Goal: Information Seeking & Learning: Learn about a topic

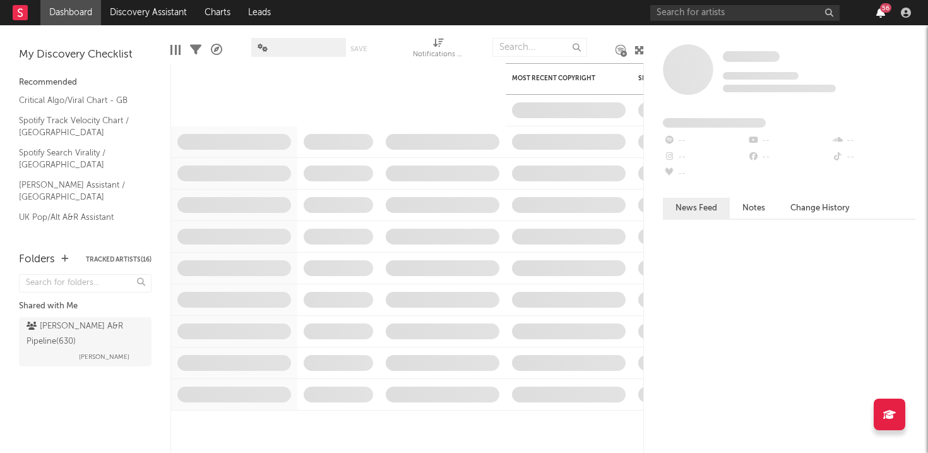
click at [882, 17] on icon "button" at bounding box center [880, 13] width 9 height 10
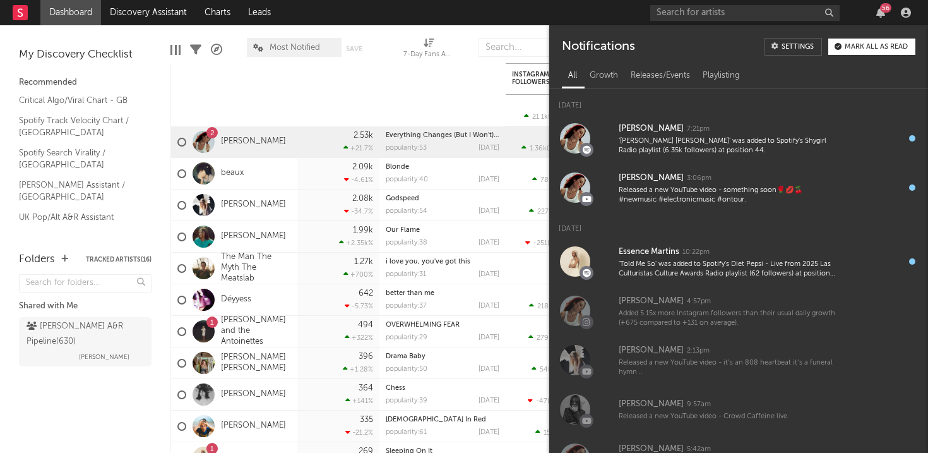
click at [886, 51] on button "Mark all as read" at bounding box center [871, 47] width 87 height 16
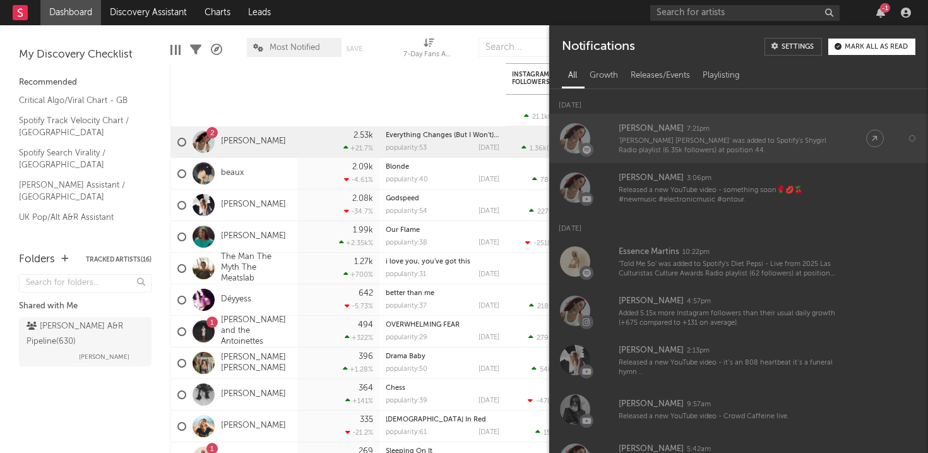
click at [583, 133] on div at bounding box center [575, 138] width 30 height 30
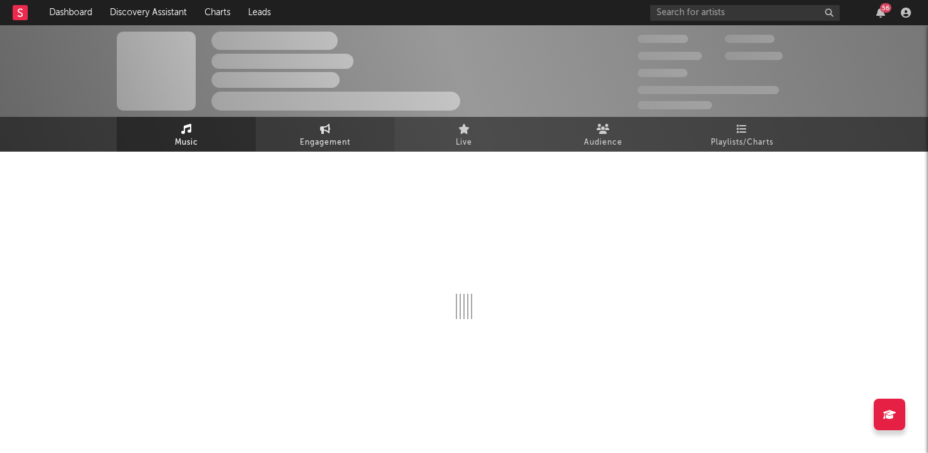
click at [342, 141] on span "Engagement" at bounding box center [325, 142] width 51 height 15
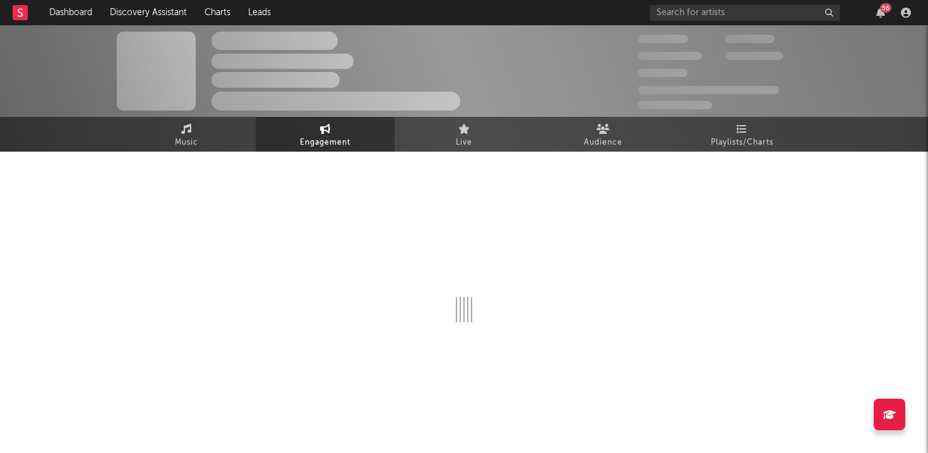
select select "1w"
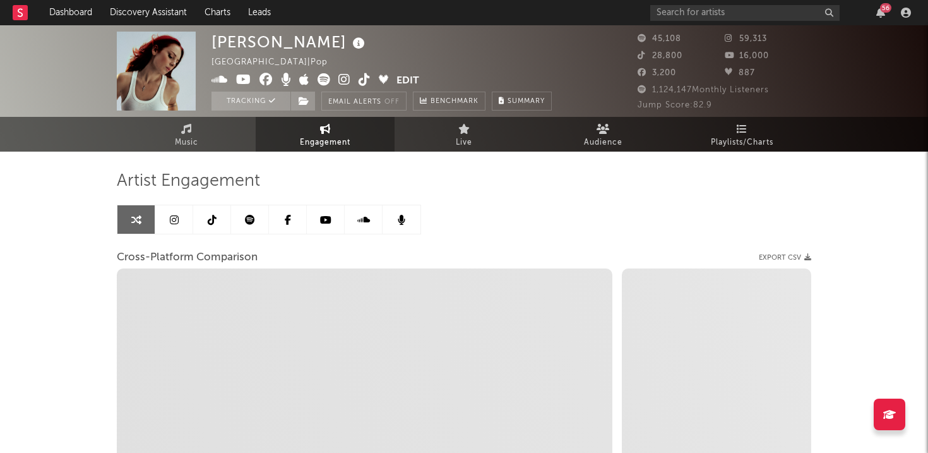
click at [174, 217] on icon at bounding box center [174, 220] width 9 height 10
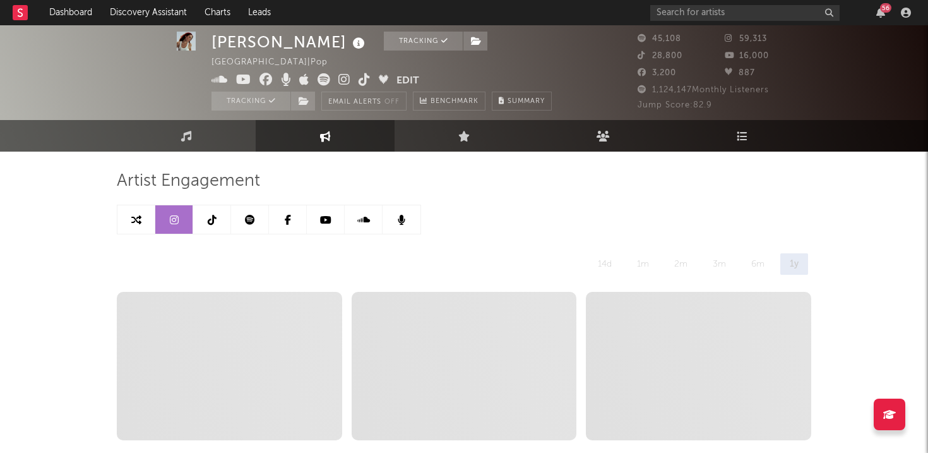
scroll to position [23, 0]
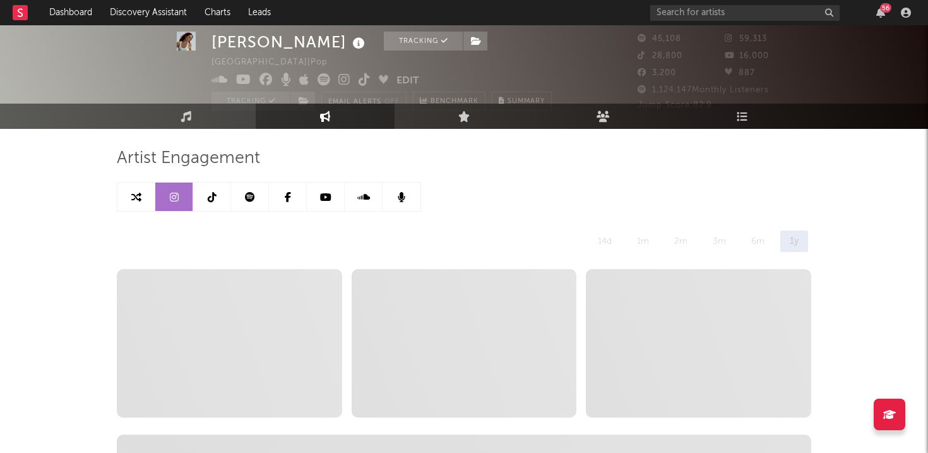
click at [145, 195] on link at bounding box center [136, 196] width 38 height 28
select select "1w"
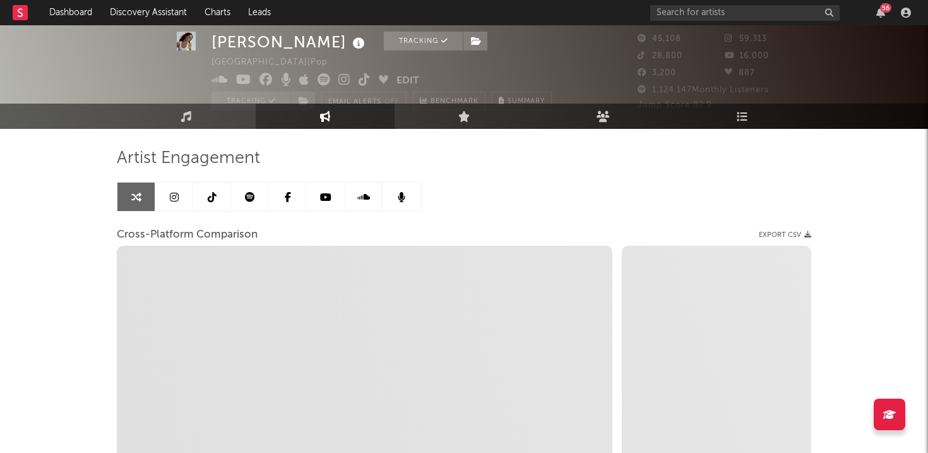
click at [182, 131] on div "Artist Engagement Cross-Platform Comparison Export CSV Zoom 1w 1m 3m 6m YTD 1y …" at bounding box center [464, 378] width 694 height 499
click at [182, 125] on link "Music" at bounding box center [186, 116] width 139 height 25
select select "6m"
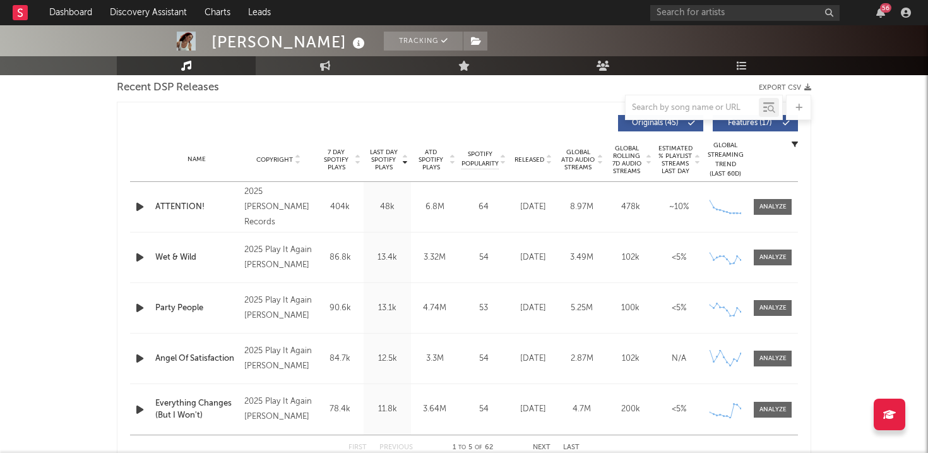
scroll to position [449, 0]
click at [732, 213] on icon at bounding box center [730, 212] width 4 height 4
drag, startPoint x: 731, startPoint y: 212, endPoint x: 739, endPoint y: 258, distance: 46.7
click at [739, 258] on div "Name ATTENTION! Copyright 2025 [PERSON_NAME] Records Label [PERSON_NAME] Record…" at bounding box center [464, 307] width 668 height 253
click at [739, 258] on icon at bounding box center [737, 255] width 13 height 13
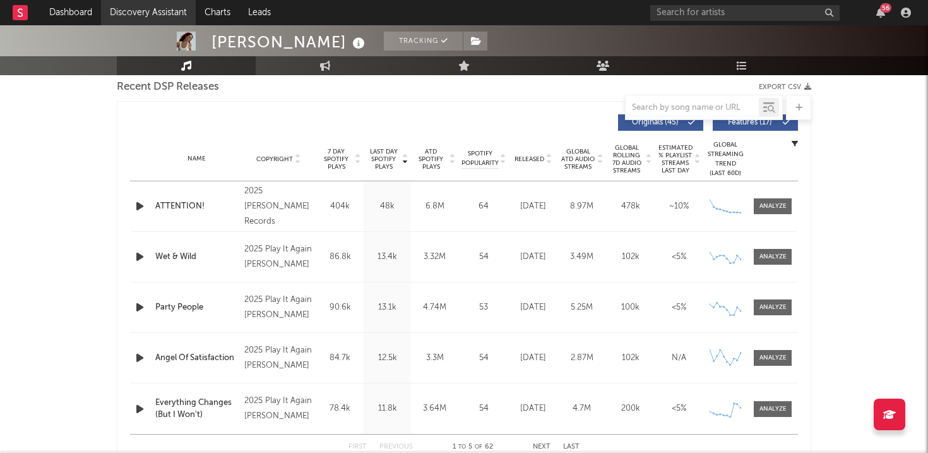
click at [157, 15] on link "Discovery Assistant" at bounding box center [148, 12] width 95 height 25
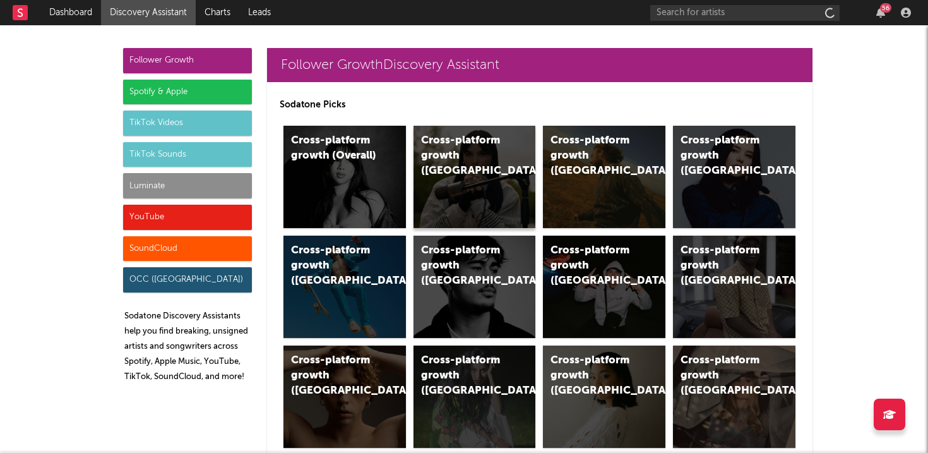
click at [462, 148] on div "Cross-platform growth ([GEOGRAPHIC_DATA])" at bounding box center [464, 155] width 86 height 45
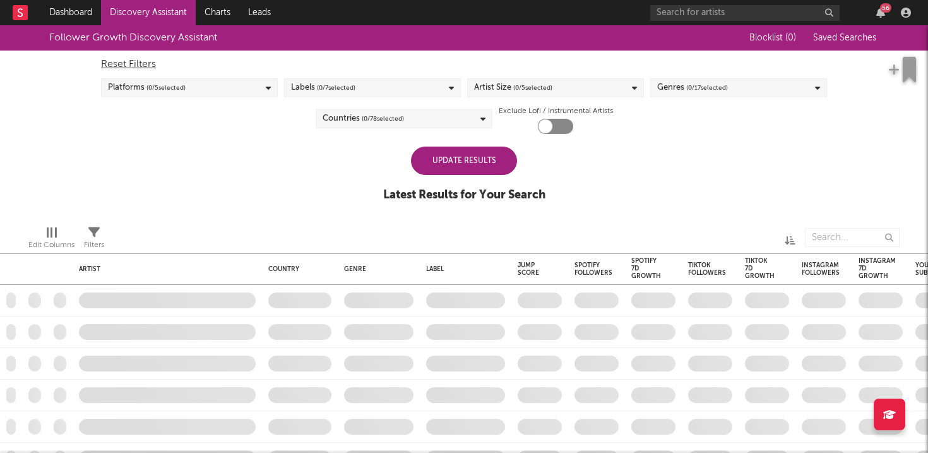
checkbox input "true"
